Goal: Go to known website: Access a specific website the user already knows

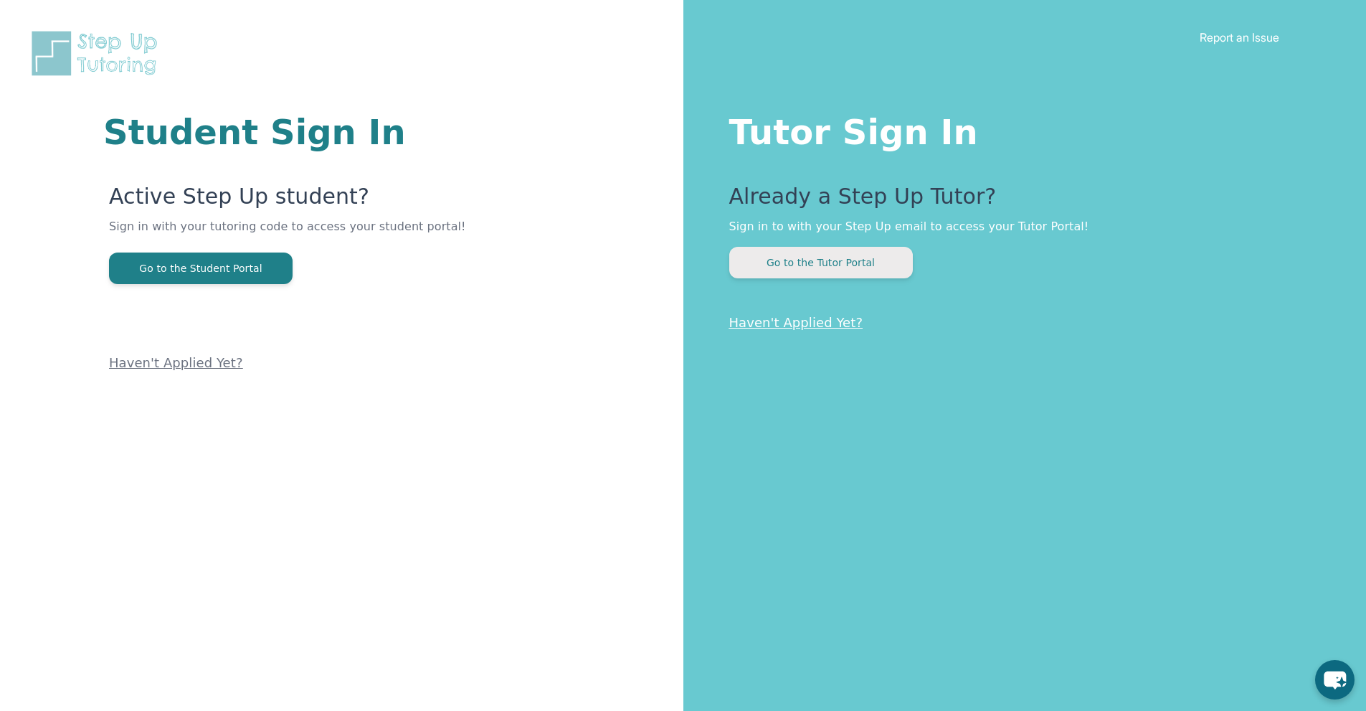
click at [782, 274] on button "Go to the Tutor Portal" at bounding box center [821, 263] width 184 height 32
